Goal: Information Seeking & Learning: Learn about a topic

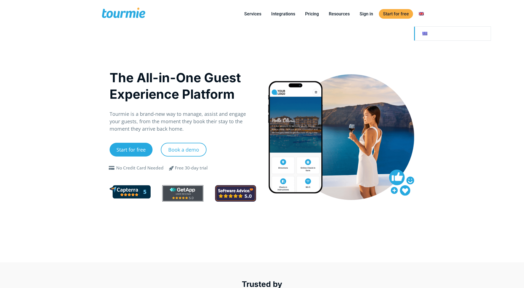
click at [426, 33] on link at bounding box center [452, 34] width 77 height 14
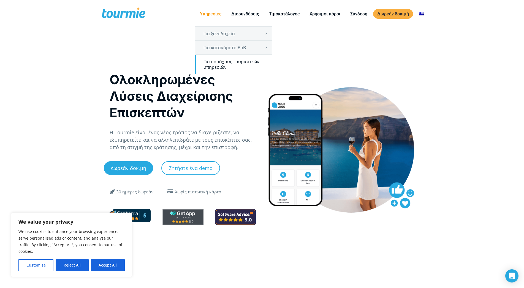
click at [227, 64] on link "Για παρόχους τουριστικών υπηρεσιών" at bounding box center [233, 64] width 77 height 19
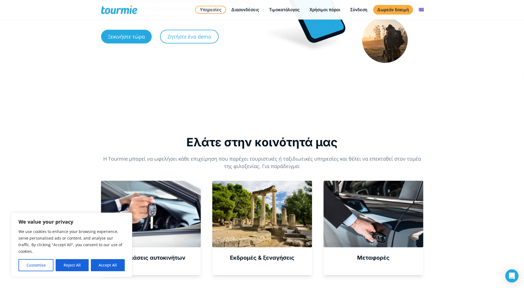
scroll to position [56, 0]
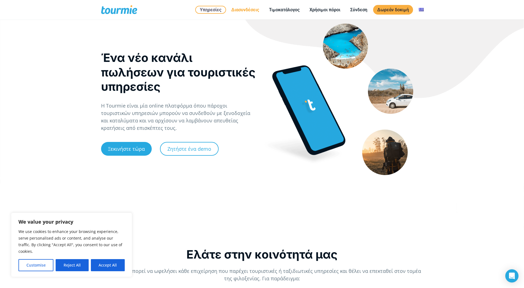
click at [245, 9] on link "Διασυνδέσεις" at bounding box center [245, 9] width 36 height 7
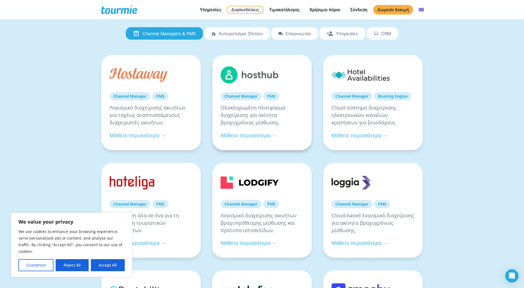
click at [274, 96] on link "PMS" at bounding box center [271, 96] width 16 height 8
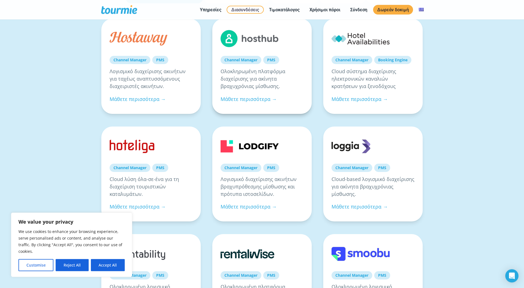
scroll to position [56, 0]
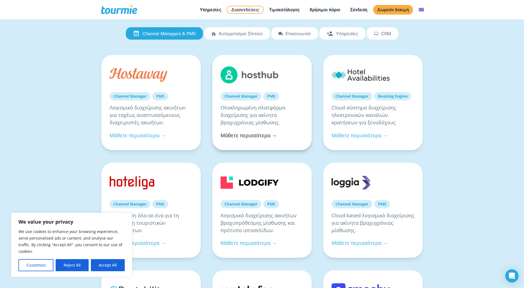
click at [251, 137] on link "Μάθετε περισσότερα →" at bounding box center [249, 135] width 56 height 7
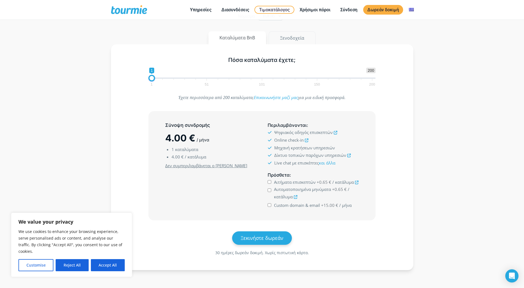
click at [292, 40] on button "Ξενοδοχεία" at bounding box center [292, 37] width 47 height 13
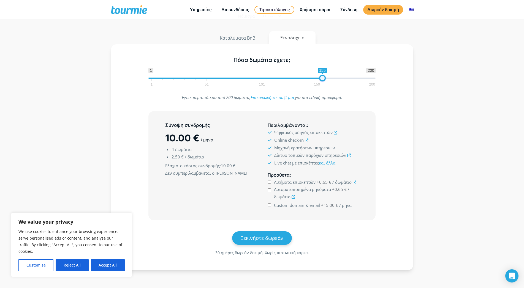
type input "154"
drag, startPoint x: 154, startPoint y: 77, endPoint x: 321, endPoint y: 79, distance: 166.6
click at [321, 79] on span at bounding box center [321, 78] width 7 height 7
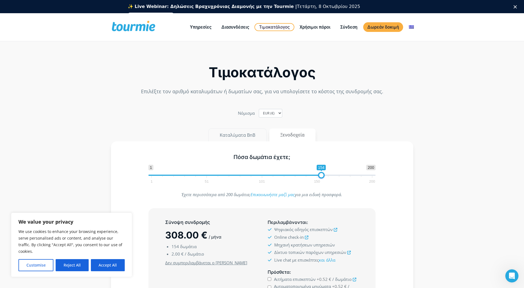
click at [243, 132] on button "Καταλύματα BnB" at bounding box center [237, 135] width 58 height 13
type input "150"
drag, startPoint x: 154, startPoint y: 176, endPoint x: 319, endPoint y: 182, distance: 165.1
click at [319, 182] on span "1 200 0 0 150 1 51 101 150 200" at bounding box center [261, 174] width 227 height 18
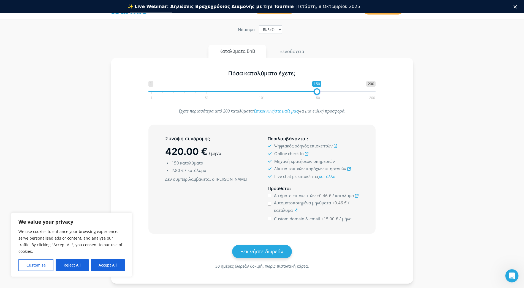
scroll to position [56, 0]
click at [269, 205] on input "Αυτοματοποιημένα μηνύματα +0.46 € / κατάλυμα" at bounding box center [270, 204] width 4 height 4
click at [268, 205] on input "Αυτοματοποιημένα μηνύματα +0.46 € / κατάλυμα" at bounding box center [270, 204] width 4 height 4
click at [268, 204] on input "Αυτοματοποιημένα μηνύματα +0.46 € / κατάλυμα" at bounding box center [270, 204] width 4 height 4
checkbox input "true"
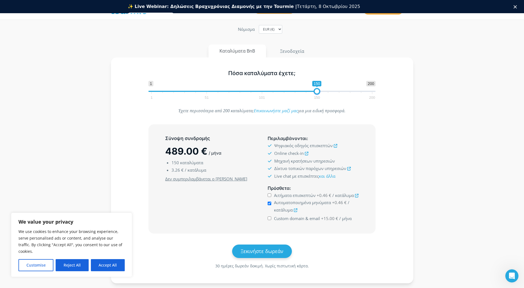
click at [270, 219] on input "Custom domain & email +15.00 € / μήνα" at bounding box center [270, 219] width 4 height 4
checkbox input "false"
click at [270, 196] on input "Αιτήματα επισκεπτών +0.46 € / κατάλυμα" at bounding box center [270, 196] width 4 height 4
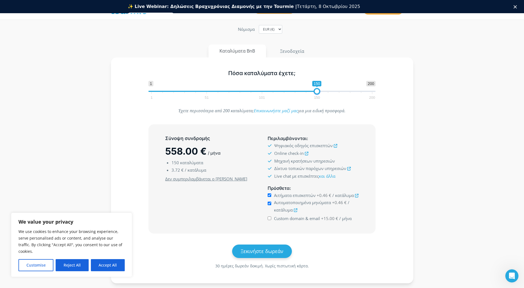
checkbox input "false"
click at [335, 145] on icon at bounding box center [336, 146] width 4 height 4
click at [296, 210] on icon at bounding box center [296, 211] width 4 height 4
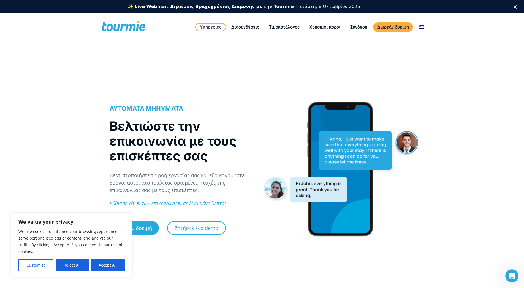
click at [80, 117] on div "ΑΥΤΟΜΑΤΑ ΜΗΝΥΜΑΤΑ Βελτιώστε την επικοινωνία με τους επισκέπτες σας Βελτιστοποιή…" at bounding box center [262, 180] width 524 height 243
click at [85, 110] on div "ΑΥΤΟΜΑΤΑ ΜΗΝΥΜΑΤΑ Βελτιώστε την επικοινωνία με τους επισκέπτες σας Βελτιστοποιή…" at bounding box center [262, 180] width 524 height 243
